Goal: Find specific page/section: Find specific page/section

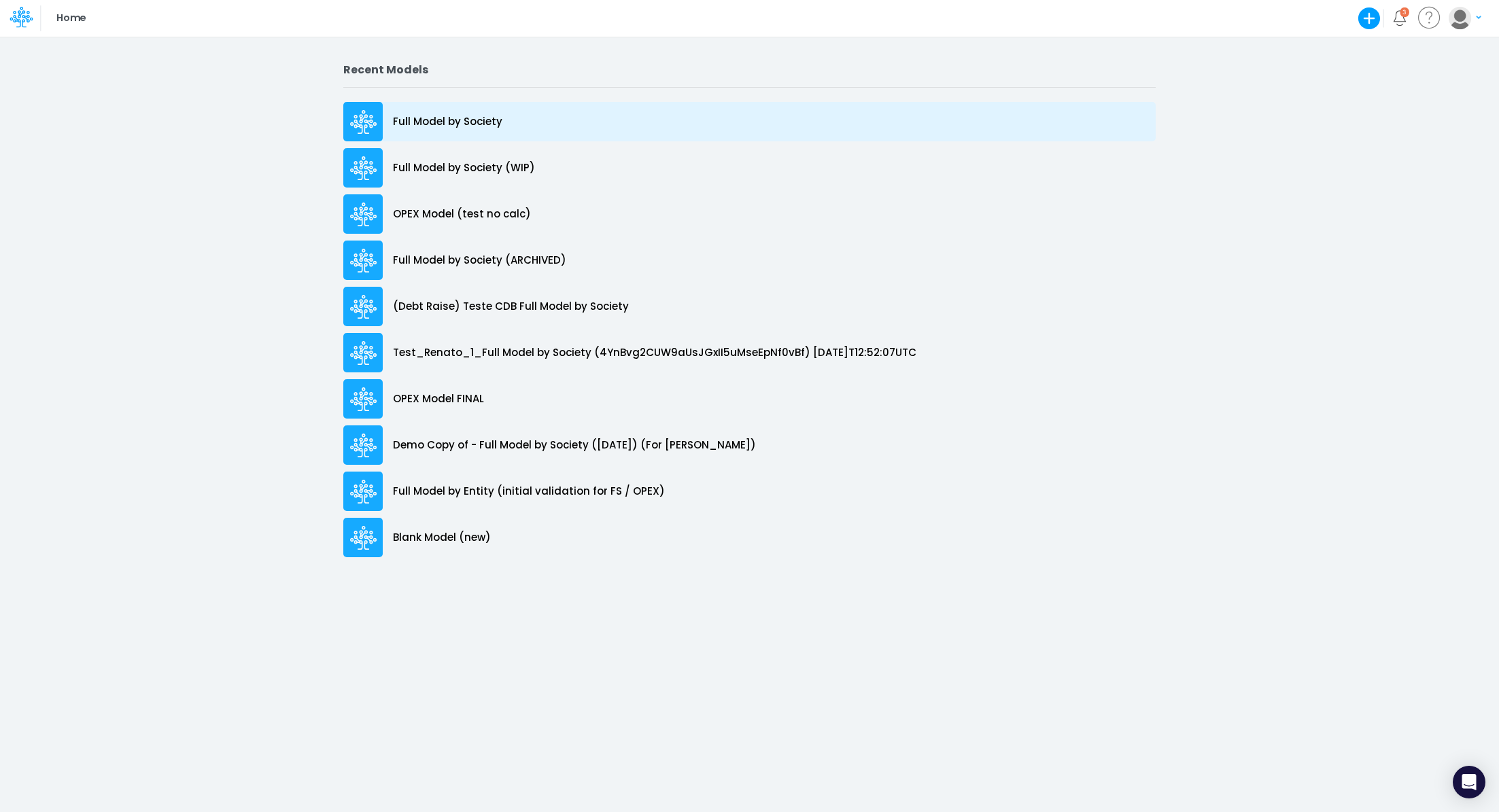
click at [463, 120] on p "Full Model by Society" at bounding box center [447, 122] width 109 height 15
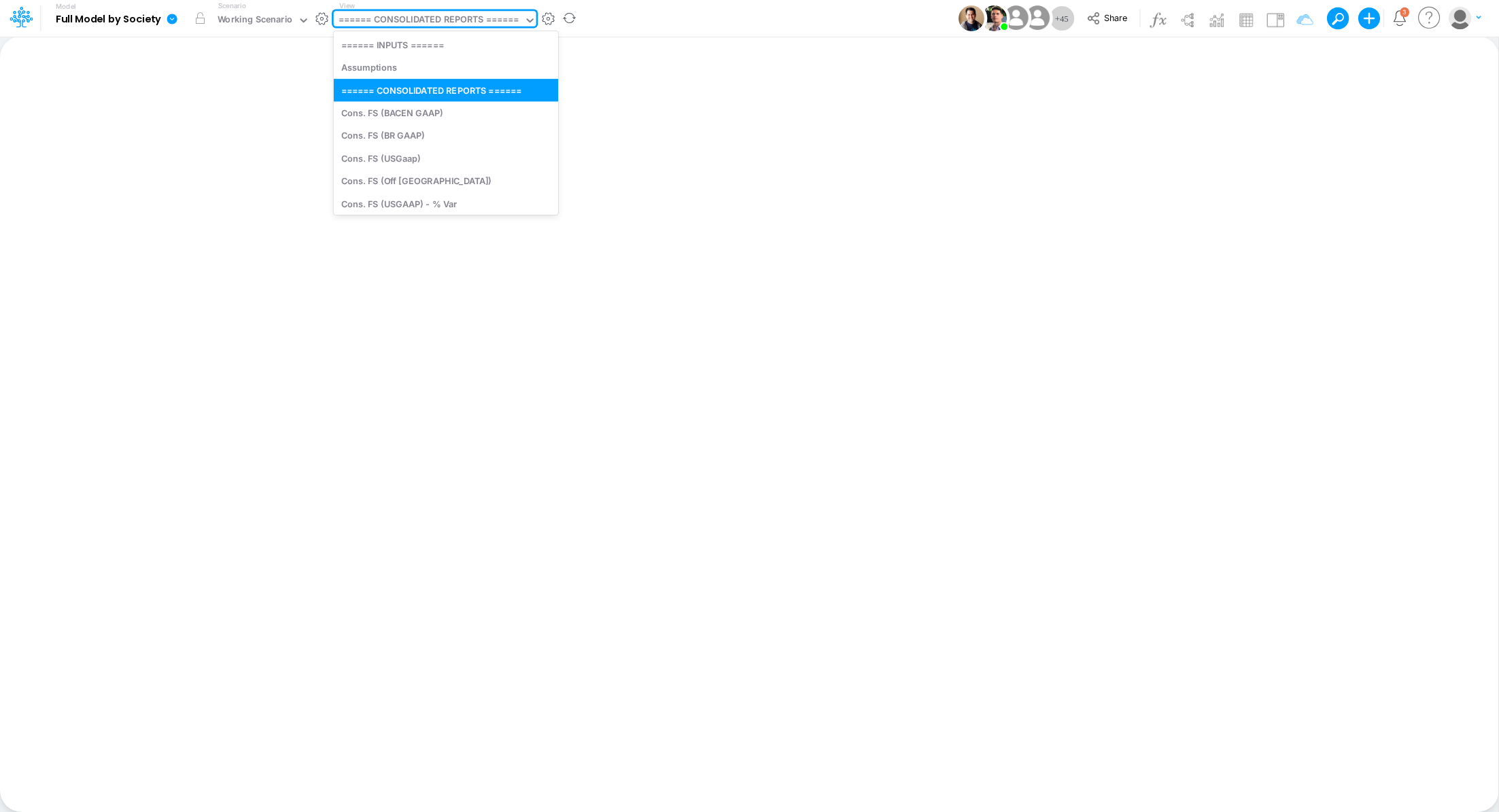
click at [387, 25] on div "====== CONSOLIDATED REPORTS ======" at bounding box center [428, 20] width 181 height 15
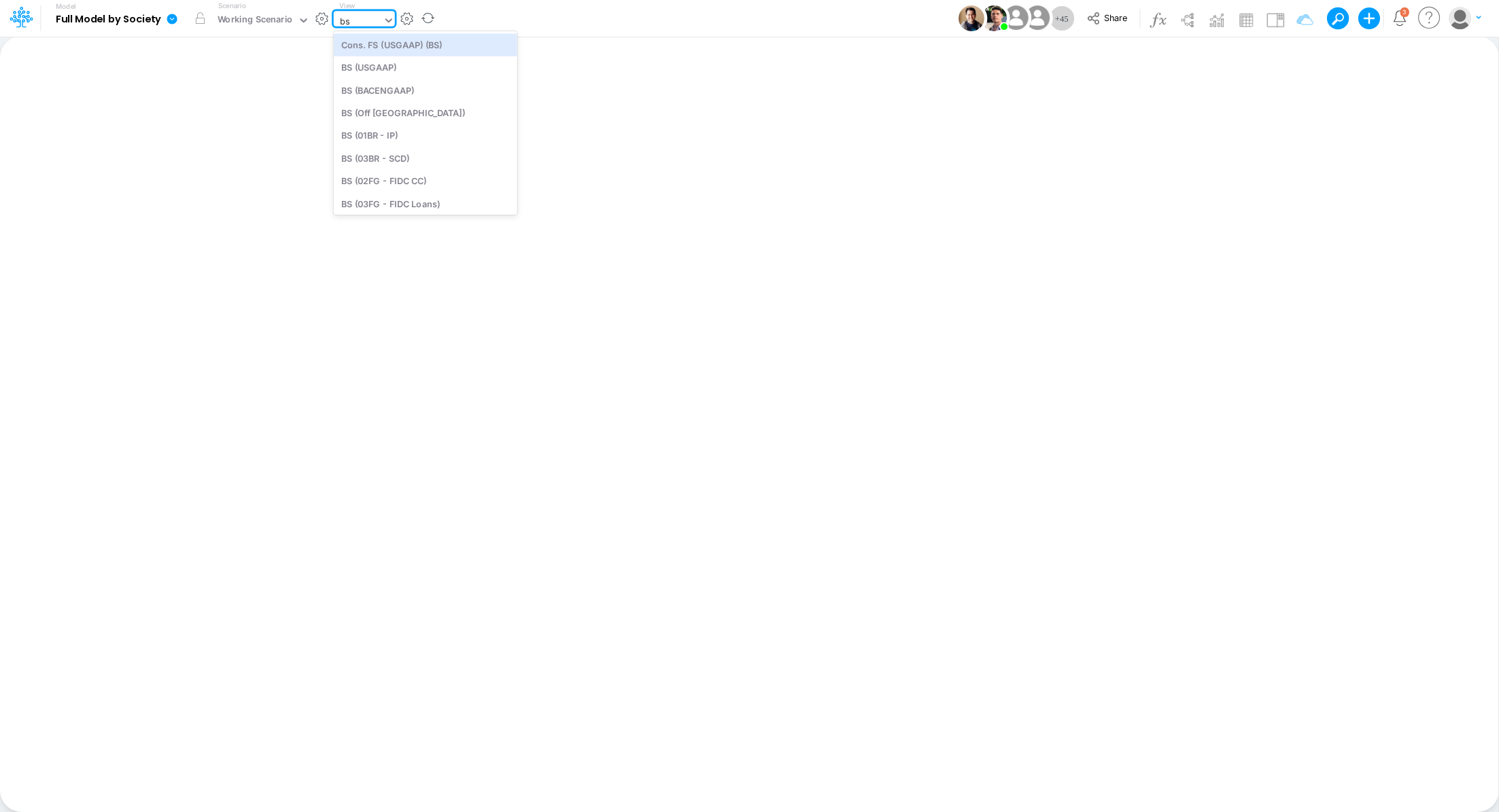
type input "b"
type input "gra"
click at [457, 64] on div "Graphs Data - BS (not change)" at bounding box center [425, 67] width 183 height 22
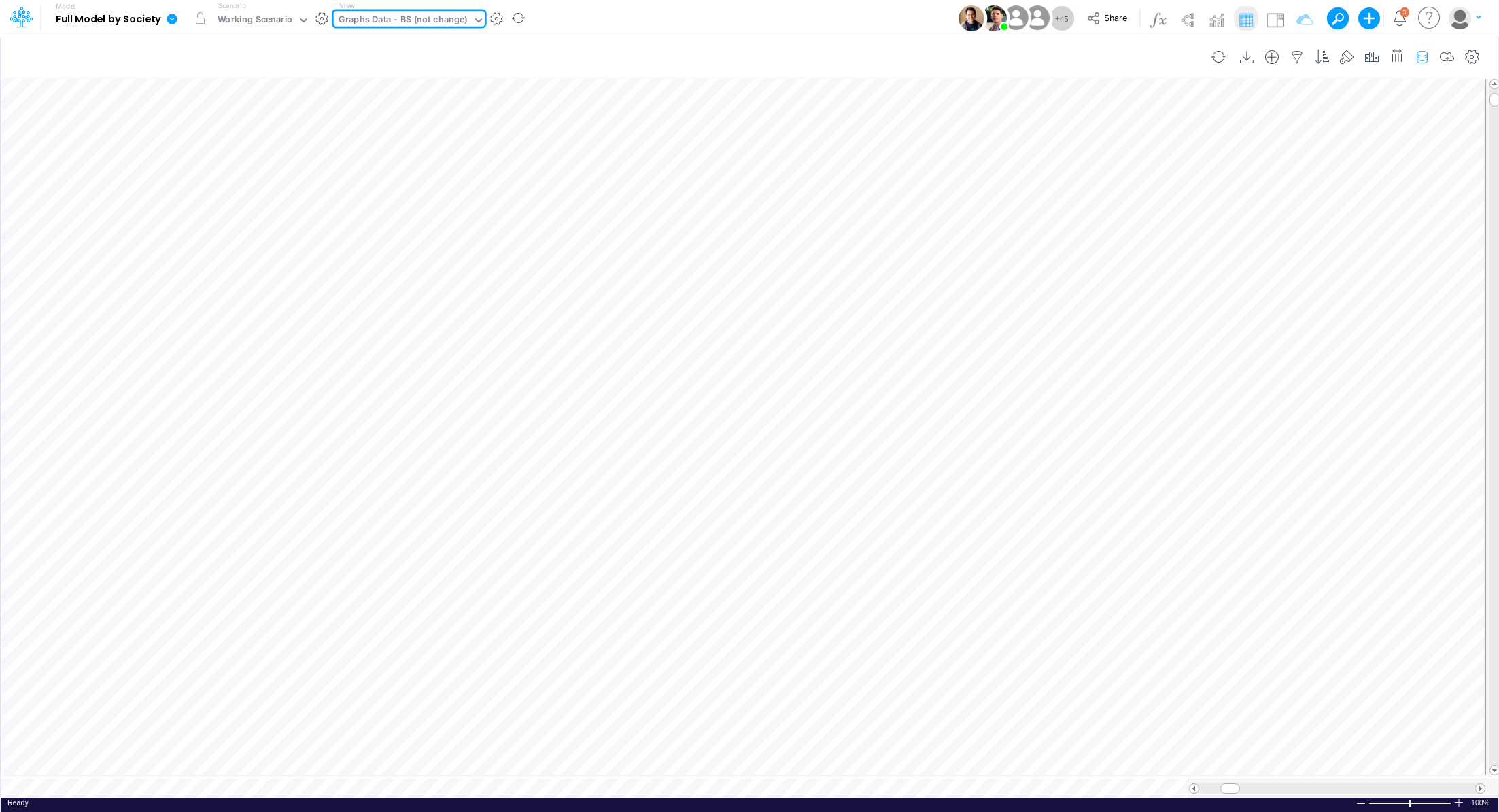
click at [1429, 55] on icon "button" at bounding box center [1421, 57] width 21 height 14
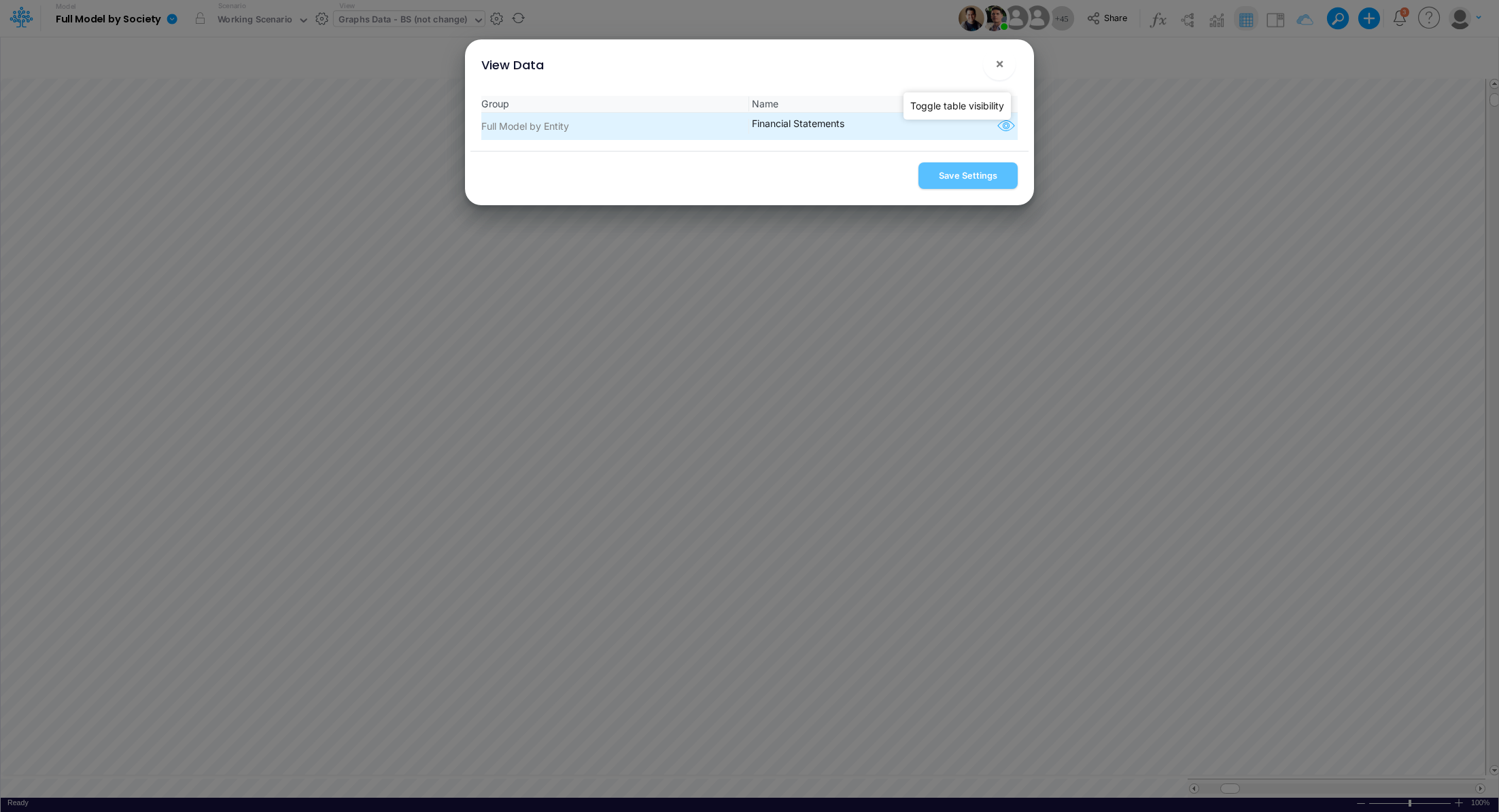
click at [995, 129] on icon "button" at bounding box center [1005, 126] width 21 height 18
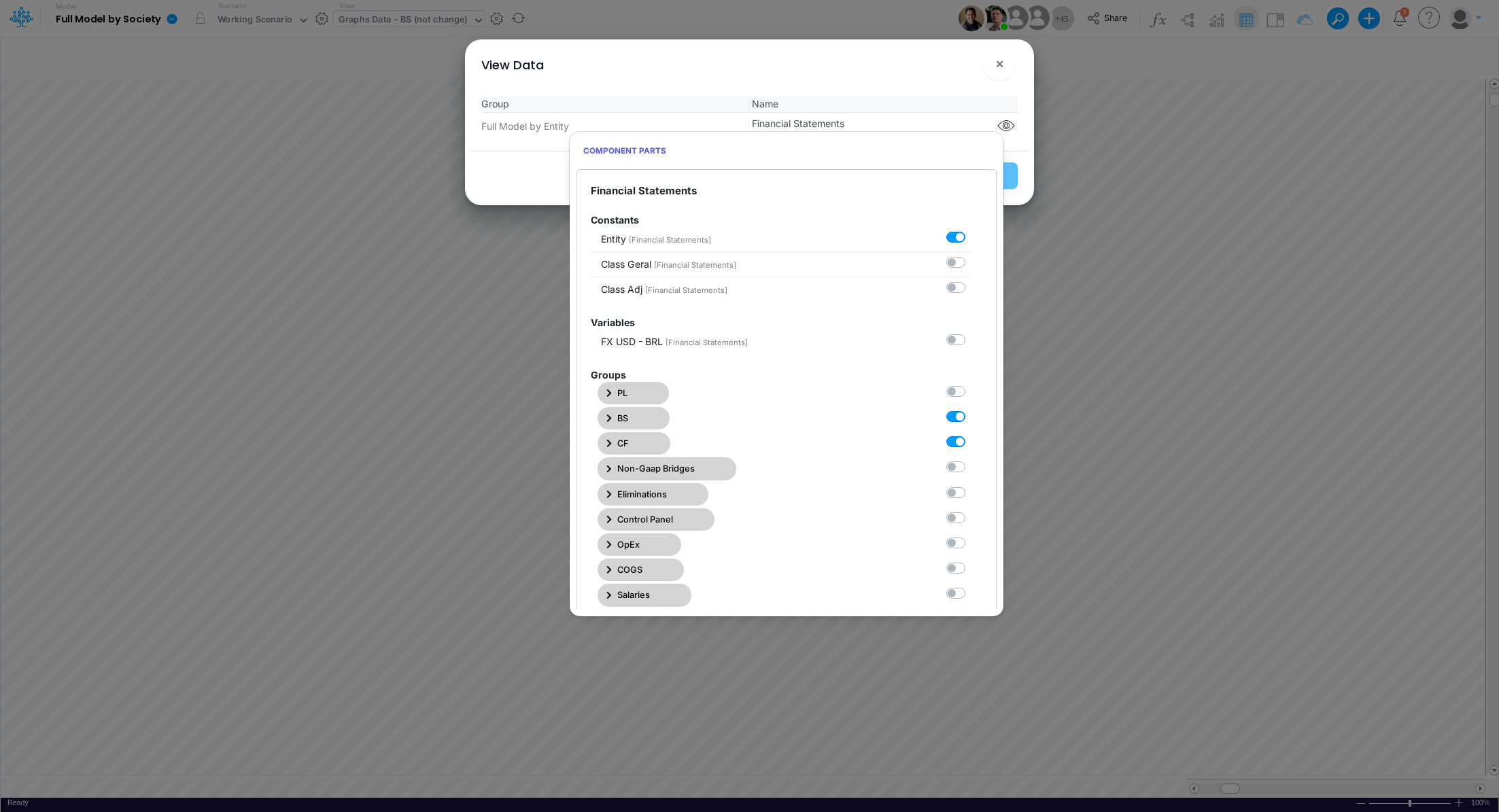
click at [610, 419] on icon "button" at bounding box center [609, 419] width 5 height 9
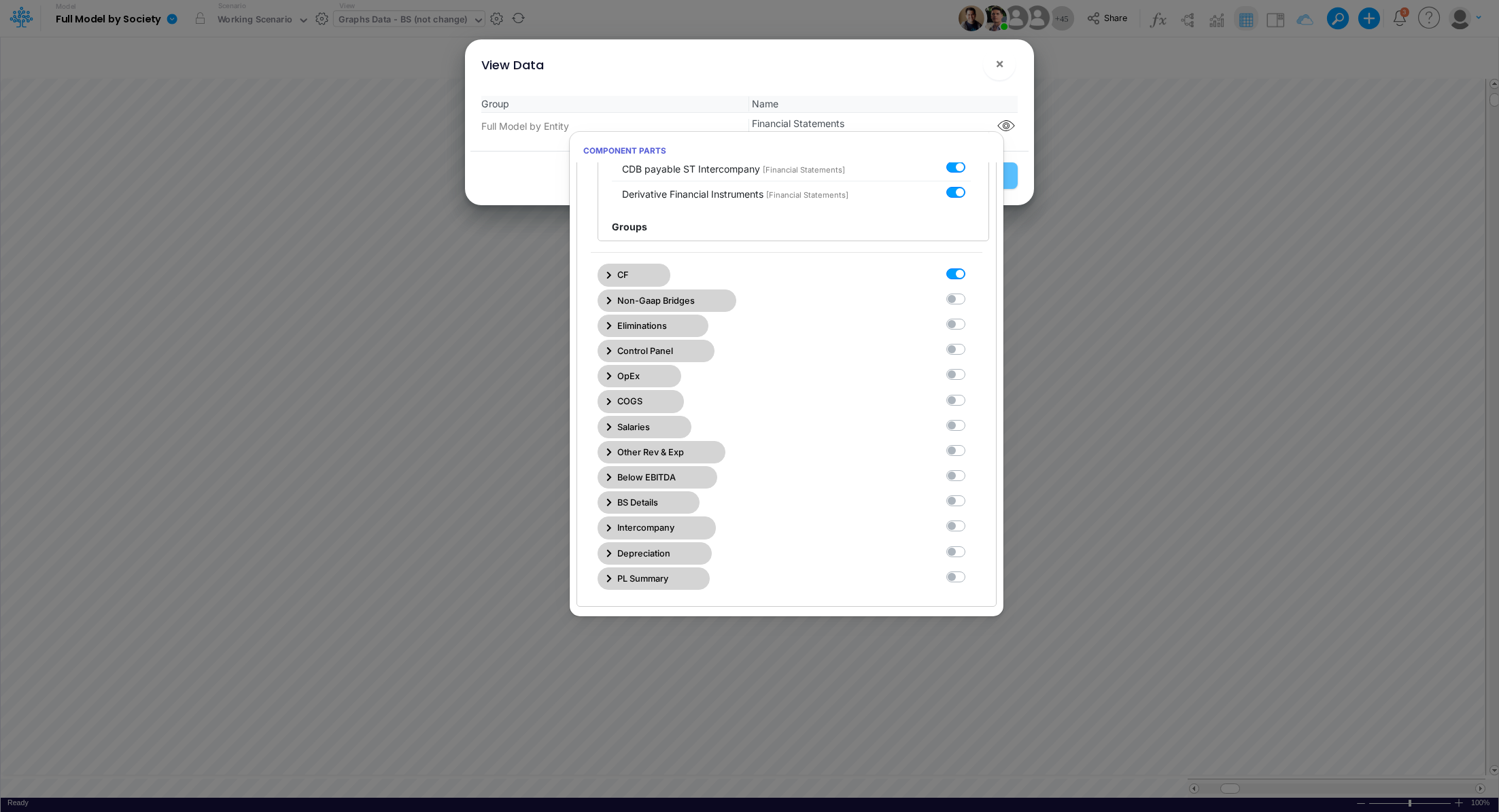
scroll to position [2068, 0]
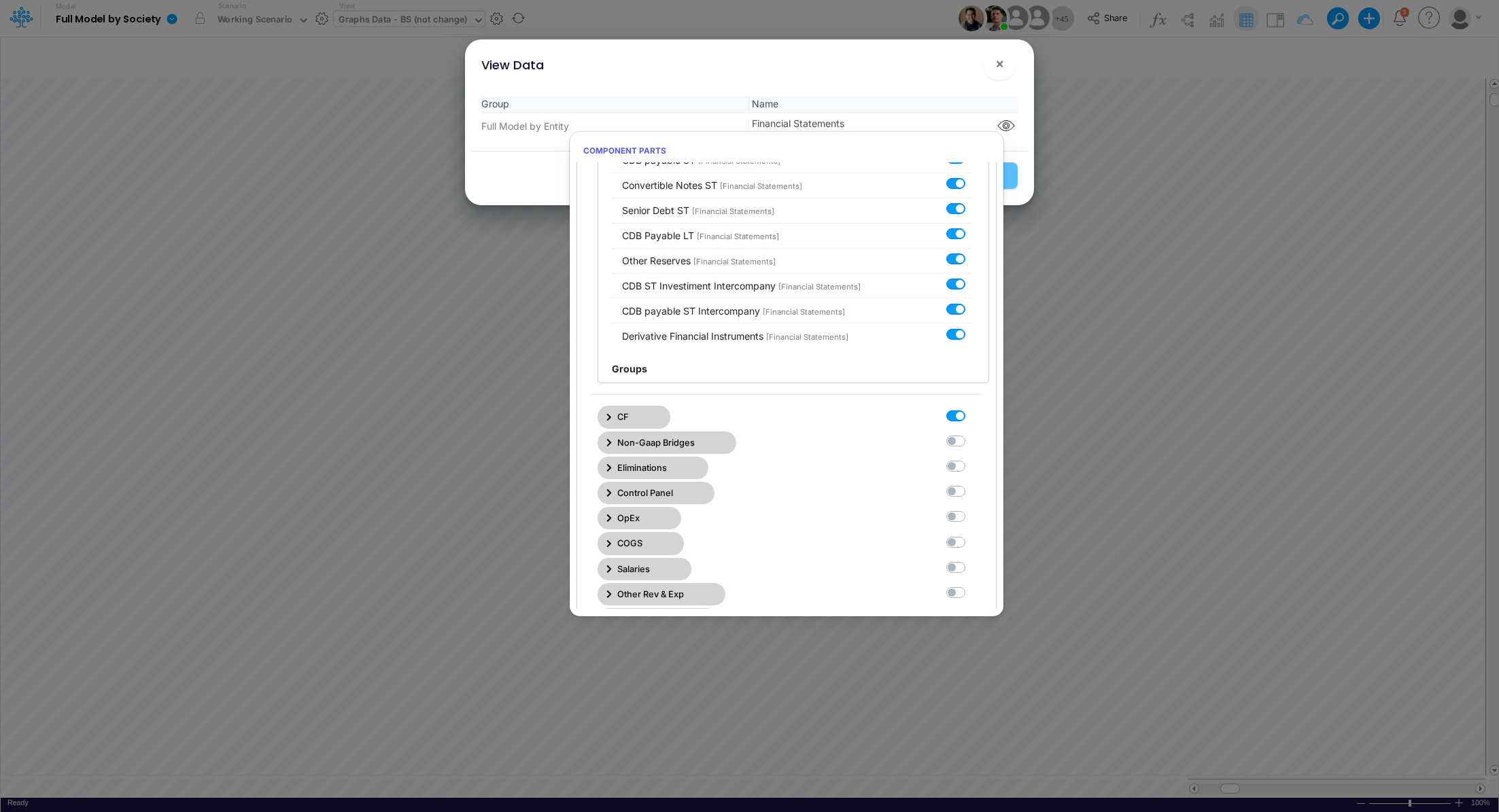
click at [605, 406] on button "CF" at bounding box center [633, 417] width 72 height 22
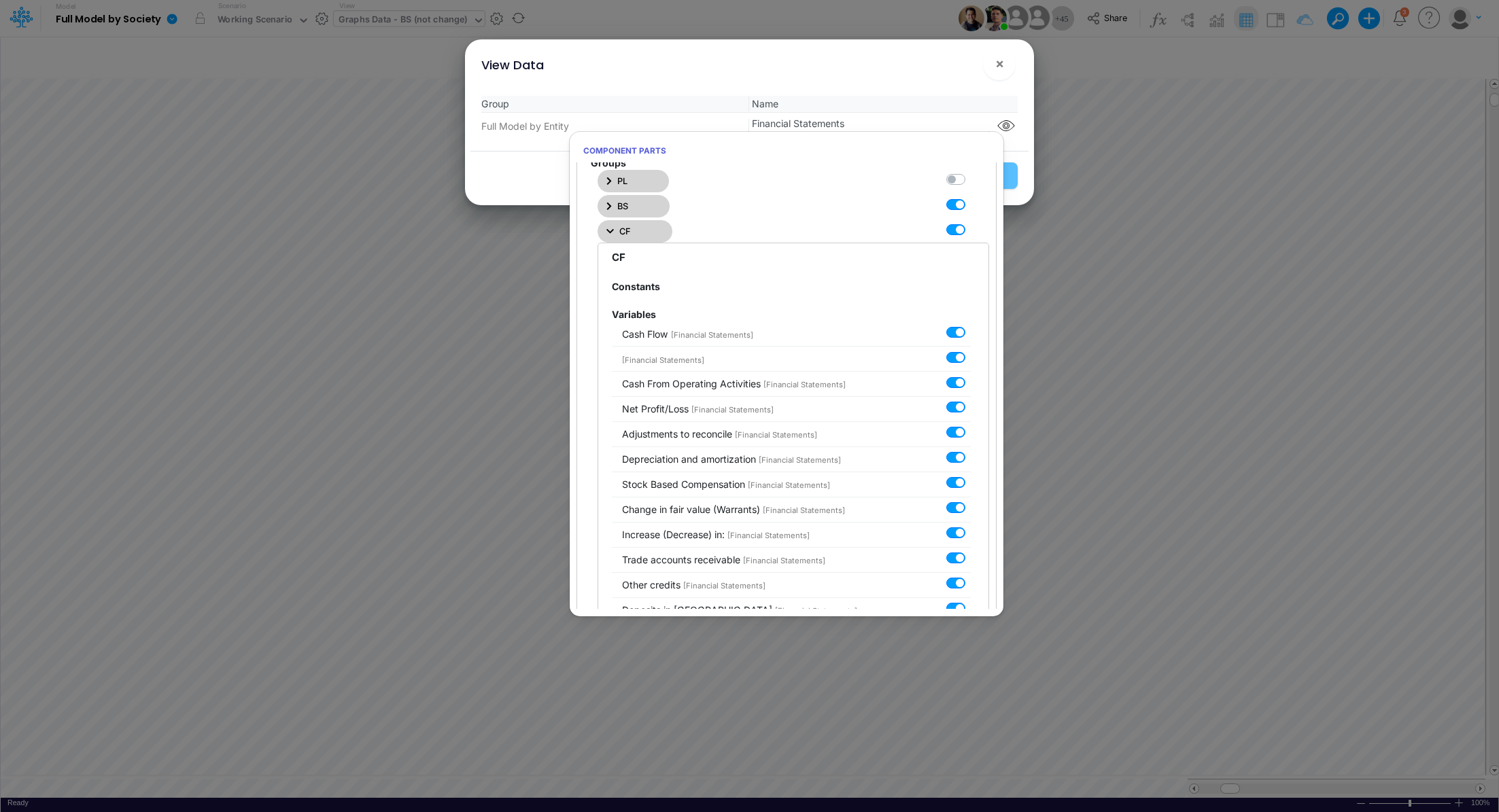
scroll to position [97, 0]
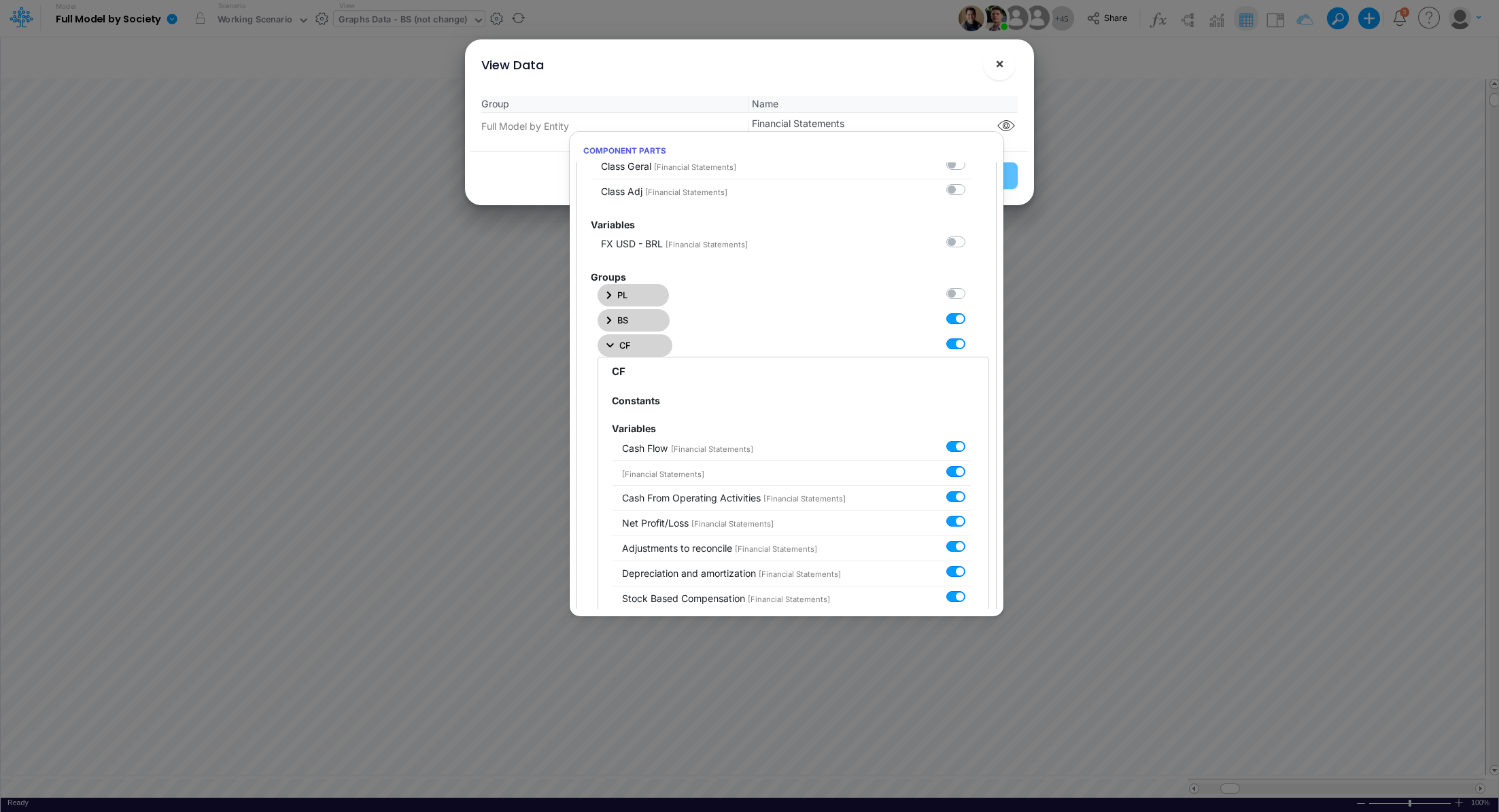
click at [1001, 61] on span "×" at bounding box center [1000, 63] width 9 height 16
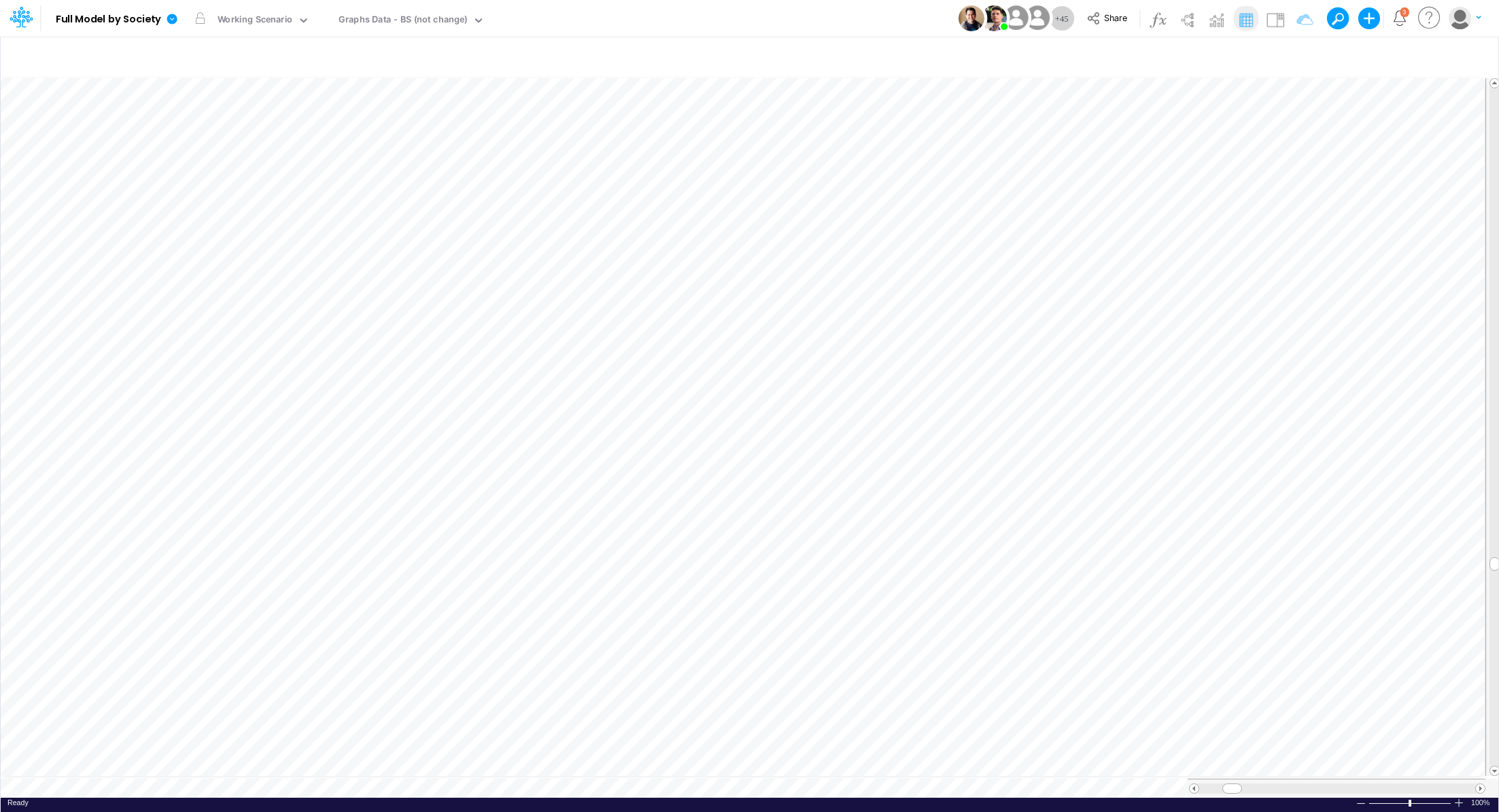
scroll to position [6, 2]
